Goal: Transaction & Acquisition: Purchase product/service

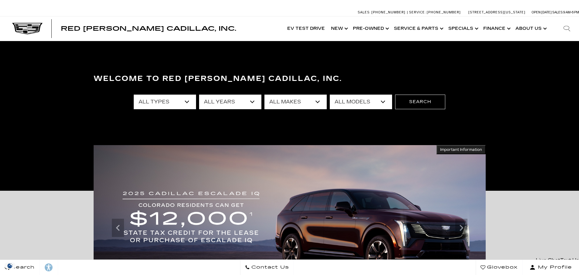
click at [337, 30] on link "Show New" at bounding box center [339, 28] width 22 height 24
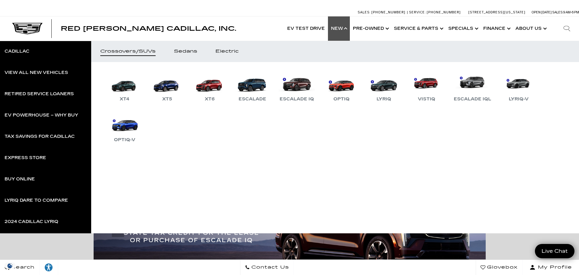
click at [192, 54] on link "Sedans" at bounding box center [186, 51] width 42 height 21
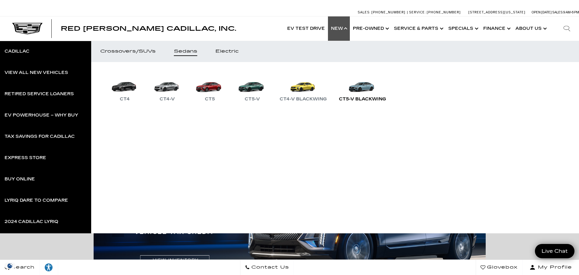
click at [357, 91] on link "CT5-V Blackwing" at bounding box center [362, 87] width 53 height 32
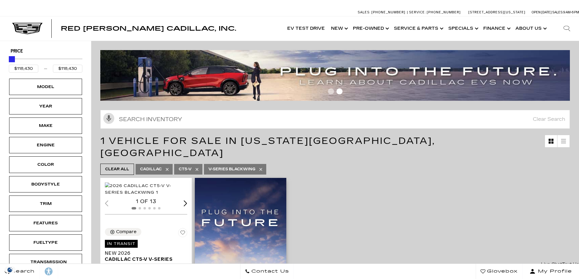
scroll to position [122, 0]
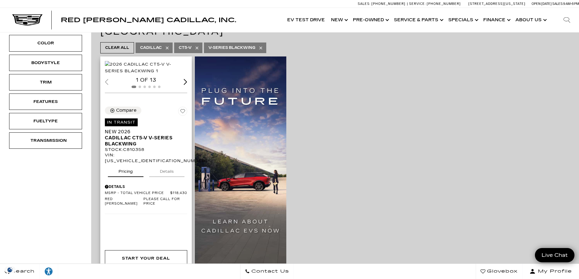
click at [153, 74] on img "1 / 2" at bounding box center [146, 67] width 83 height 13
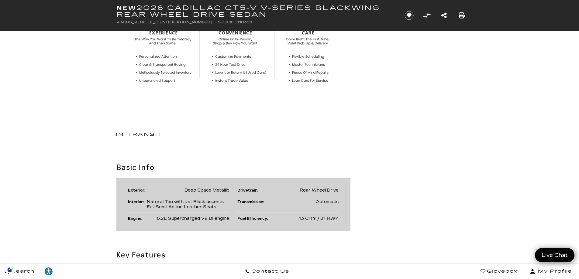
scroll to position [213, 0]
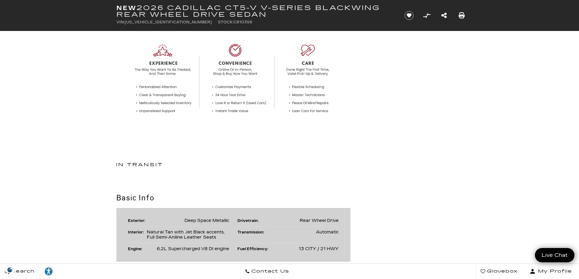
click at [400, 164] on div at bounding box center [289, 166] width 365 height 24
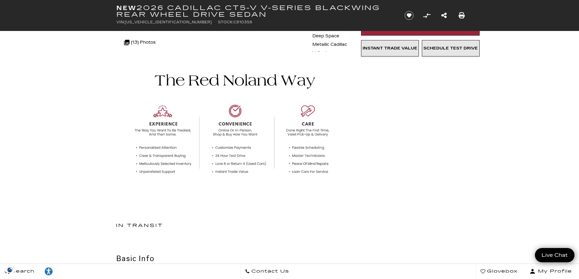
scroll to position [0, 0]
